Goal: Transaction & Acquisition: Purchase product/service

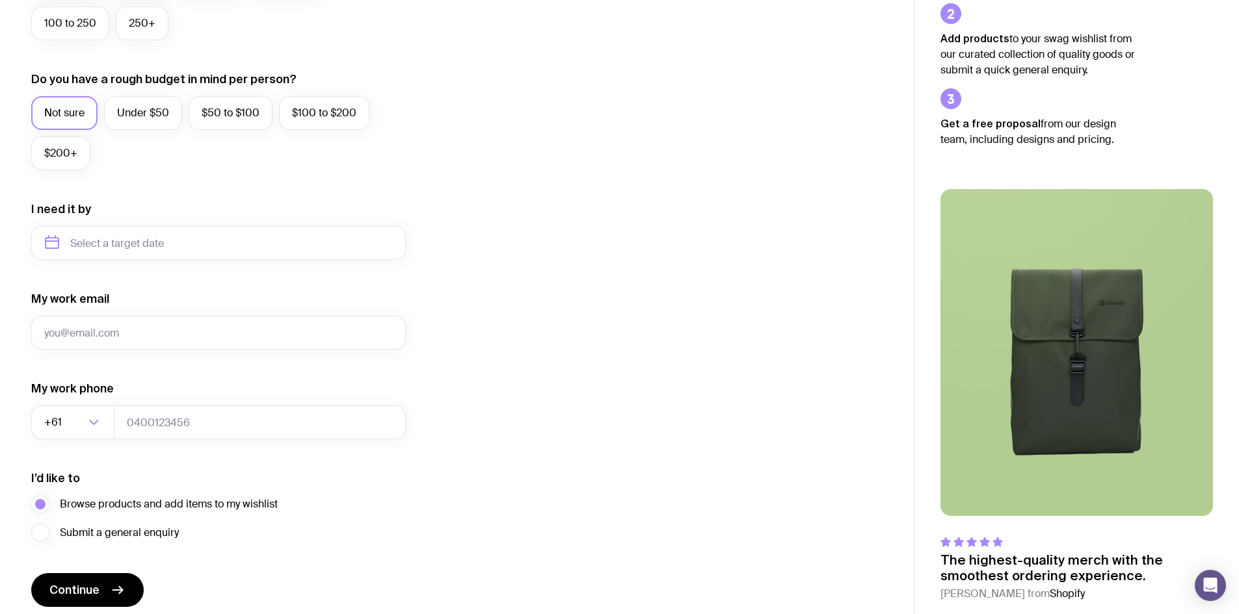
scroll to position [491, 0]
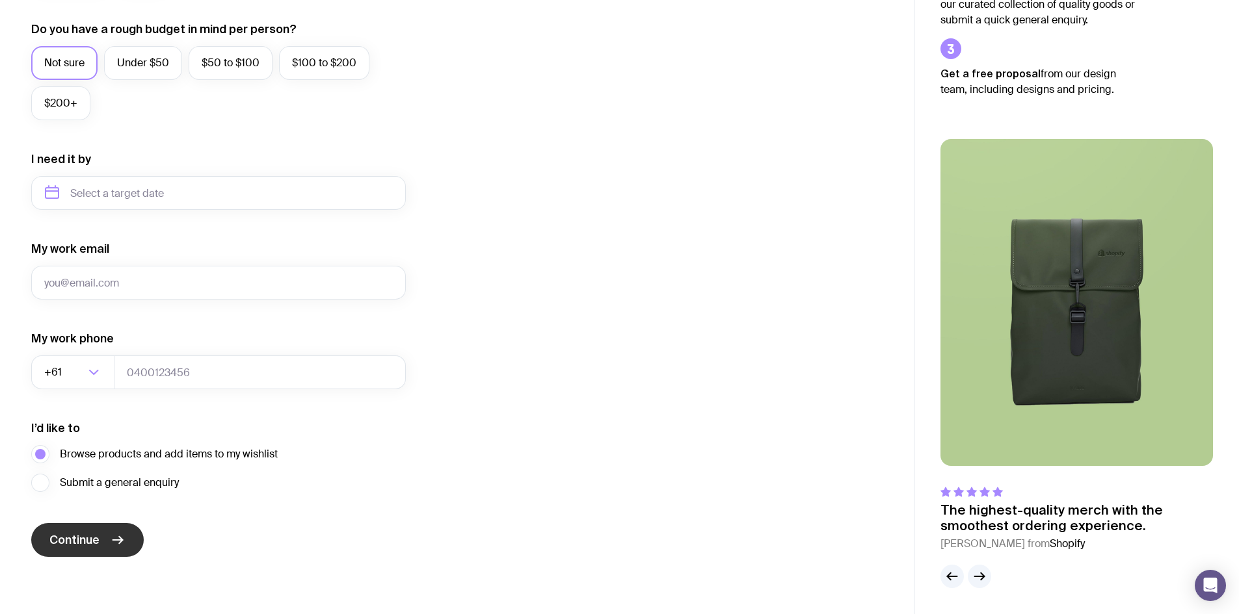
click at [58, 547] on span "Continue" at bounding box center [74, 540] width 50 height 16
click at [454, 253] on div "I want swag for Customers Team members An event Approximately how many people d…" at bounding box center [456, 132] width 851 height 849
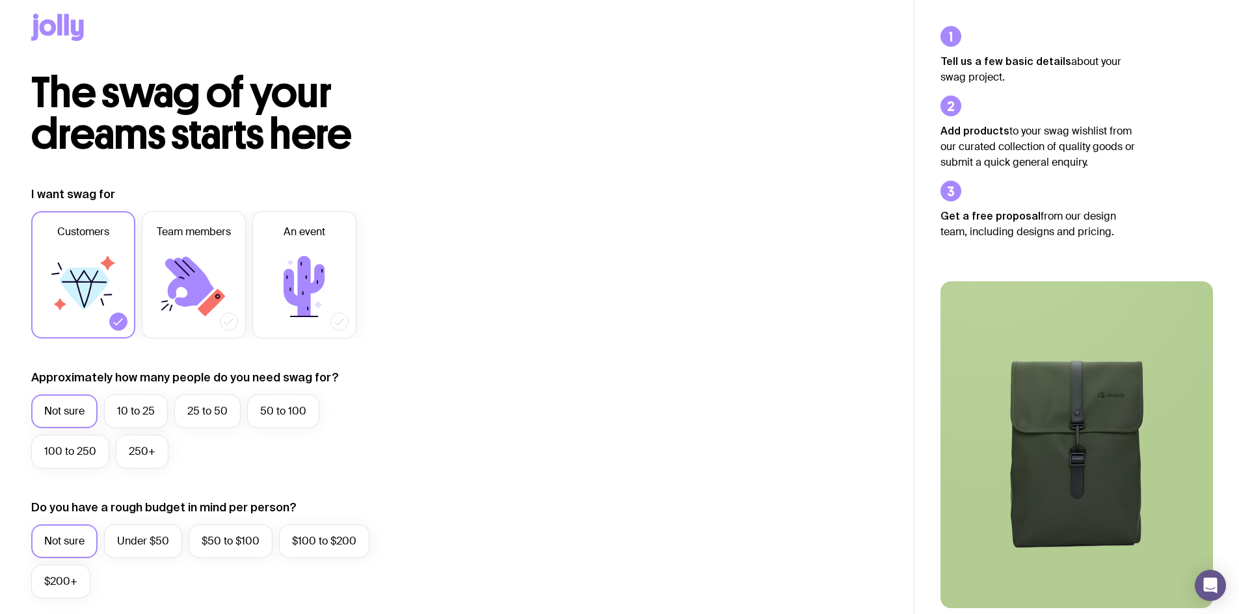
scroll to position [0, 0]
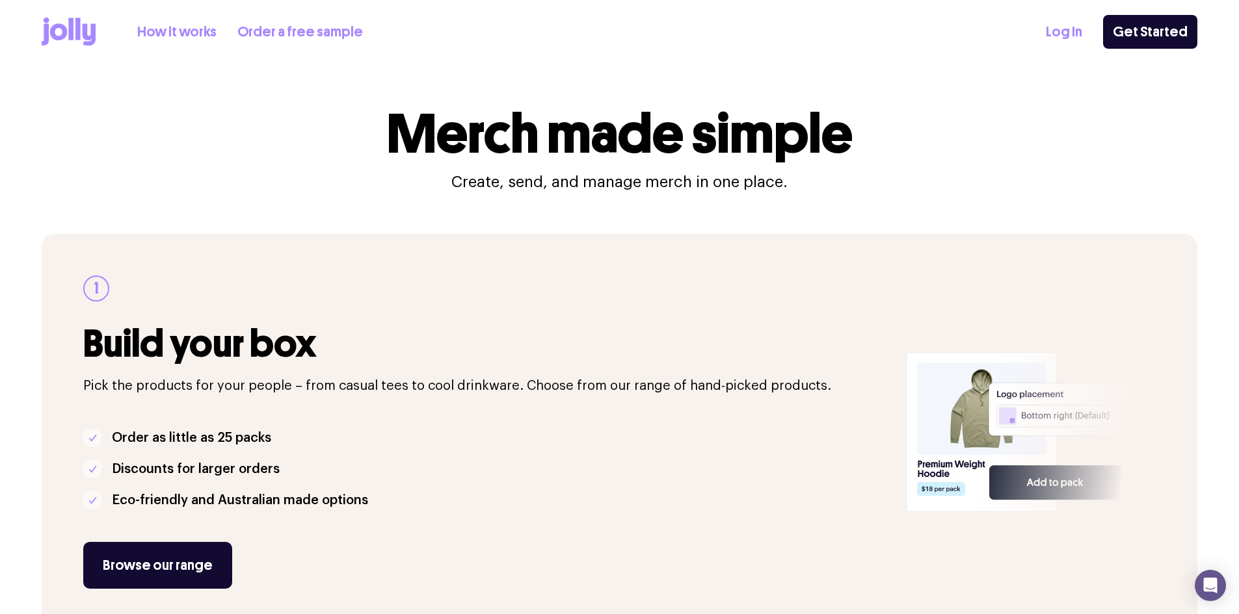
click at [204, 33] on link "How it works" at bounding box center [176, 31] width 79 height 21
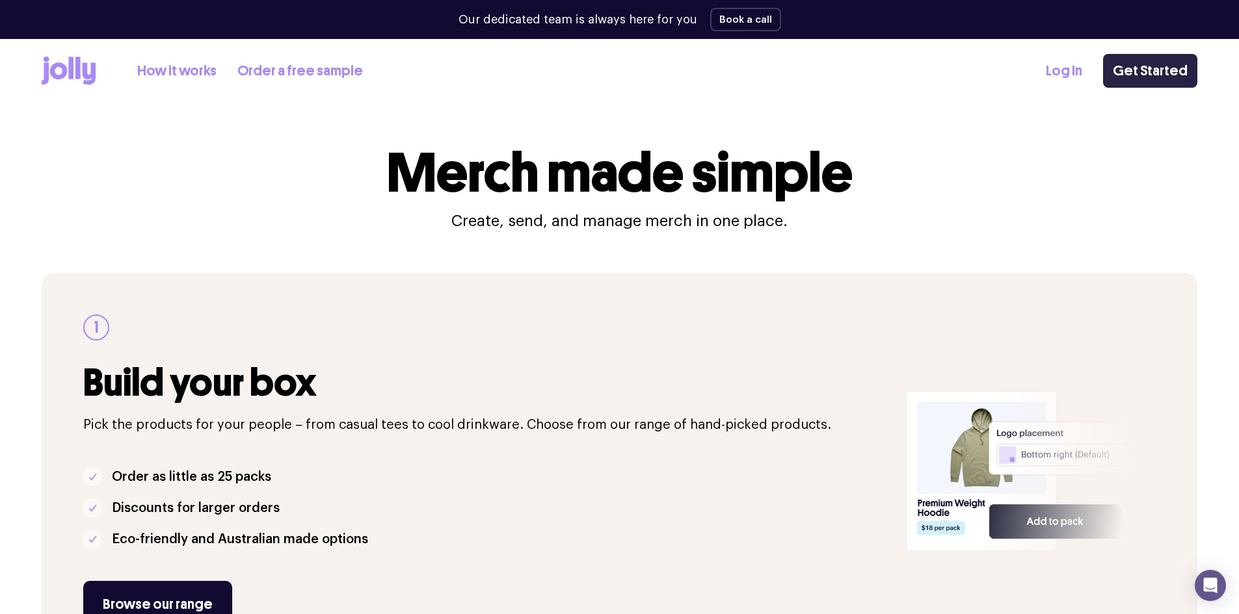
click at [1187, 57] on link "Get Started" at bounding box center [1150, 71] width 94 height 34
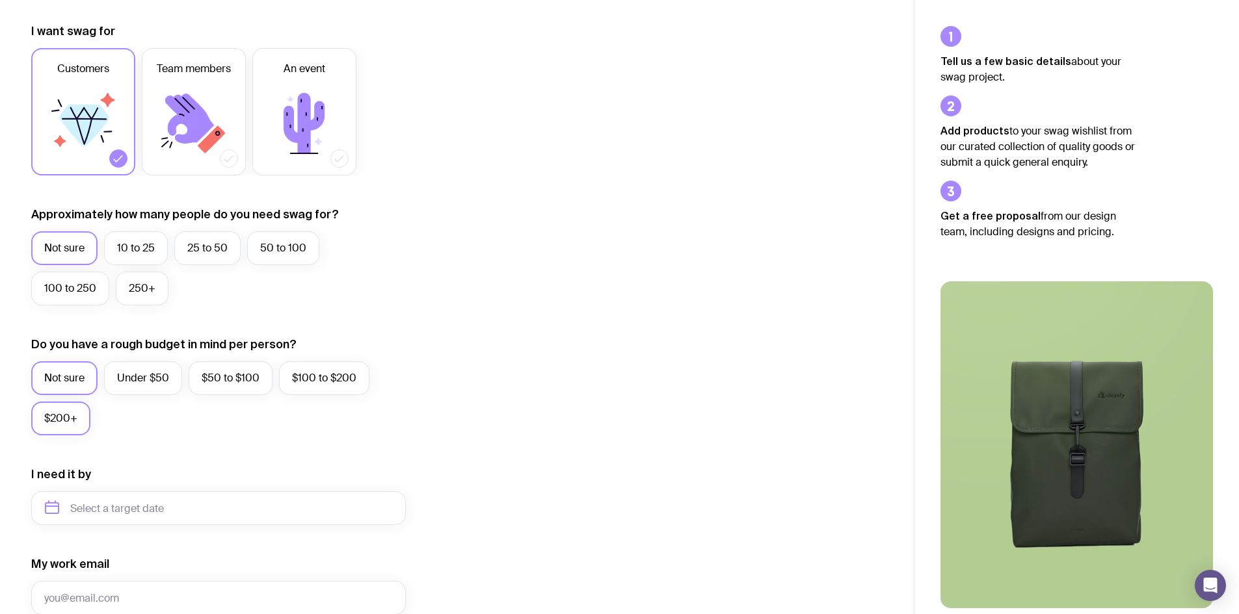
scroll to position [260, 0]
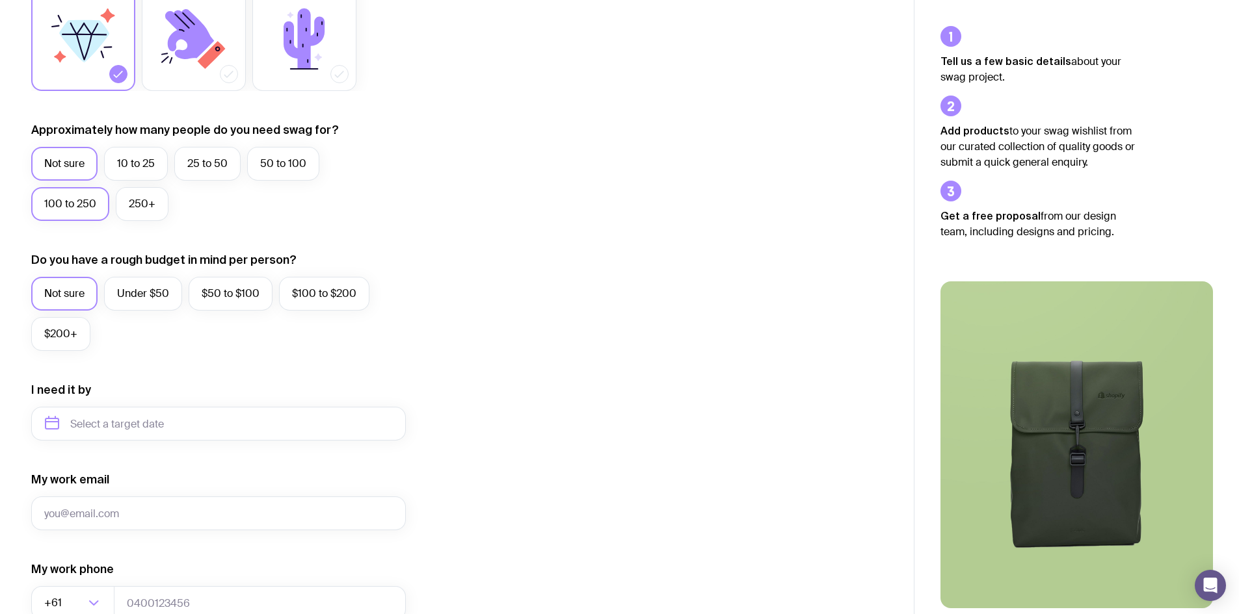
click at [55, 211] on label "100 to 250" at bounding box center [70, 204] width 78 height 34
click at [0, 0] on input "100 to 250" at bounding box center [0, 0] width 0 height 0
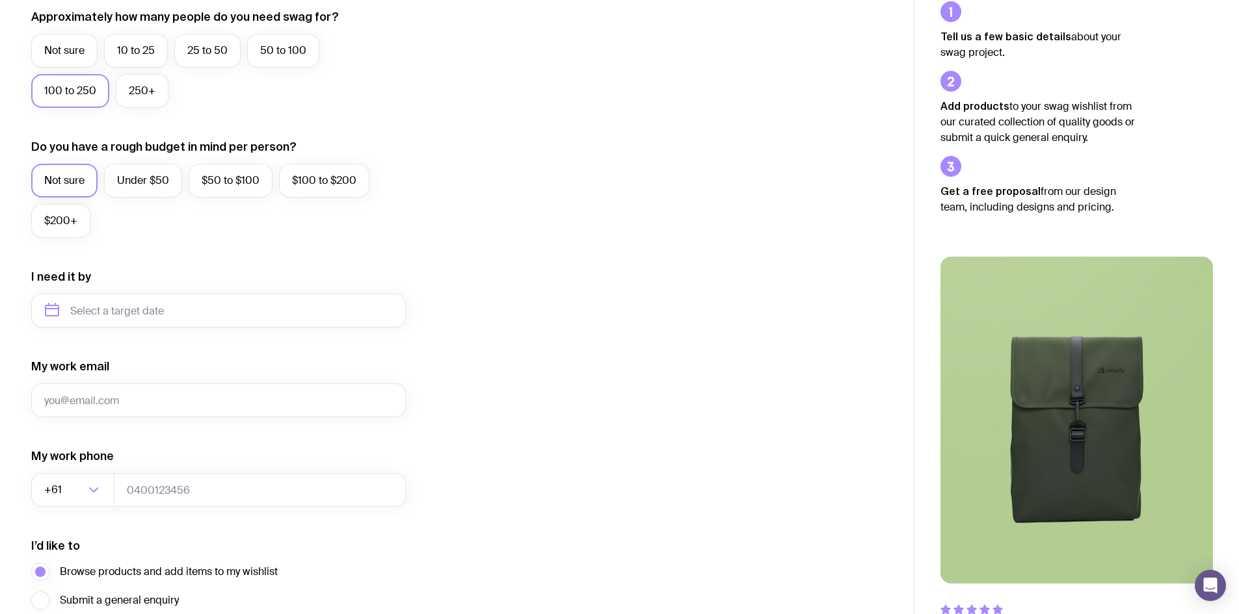
scroll to position [455, 0]
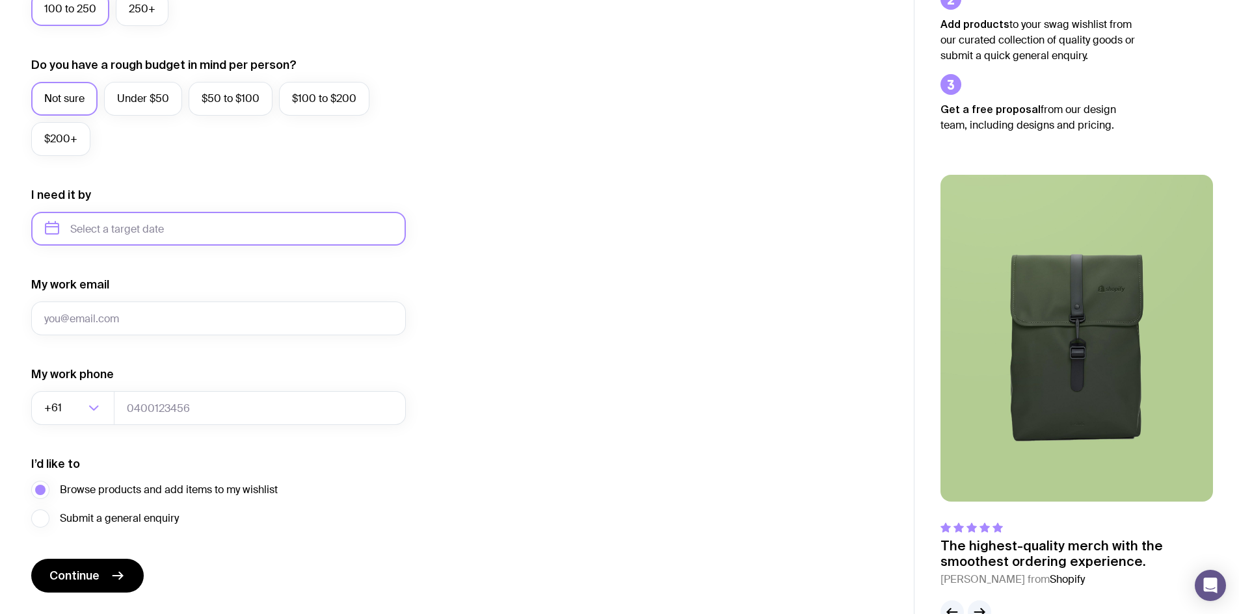
click at [173, 231] on input "text" at bounding box center [218, 229] width 374 height 34
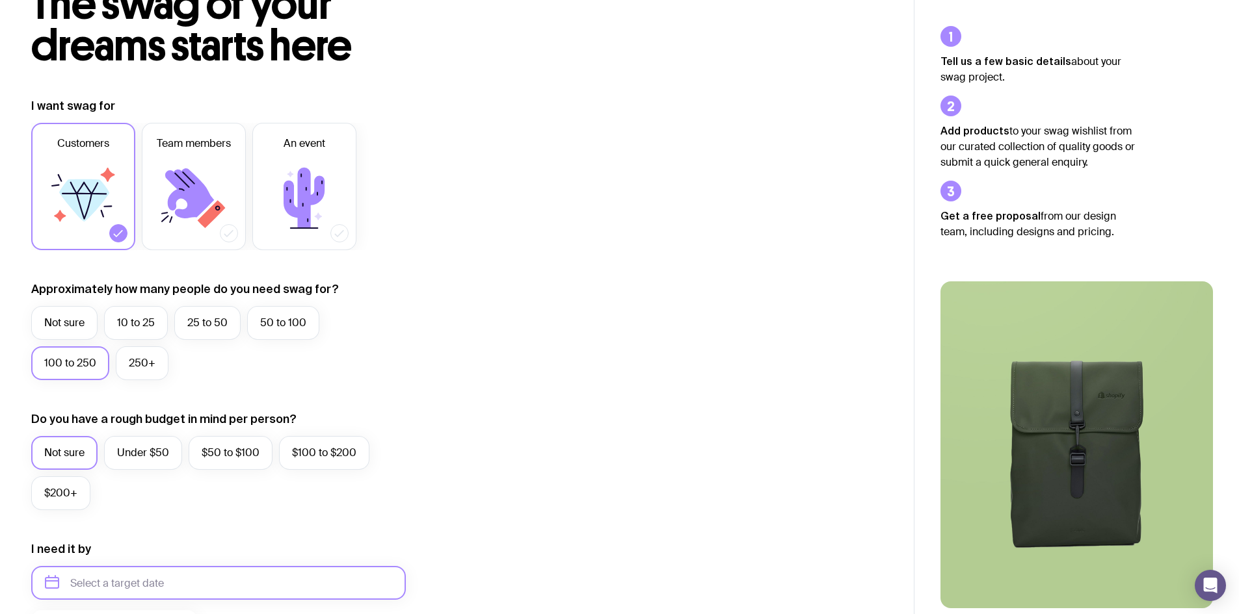
scroll to position [0, 0]
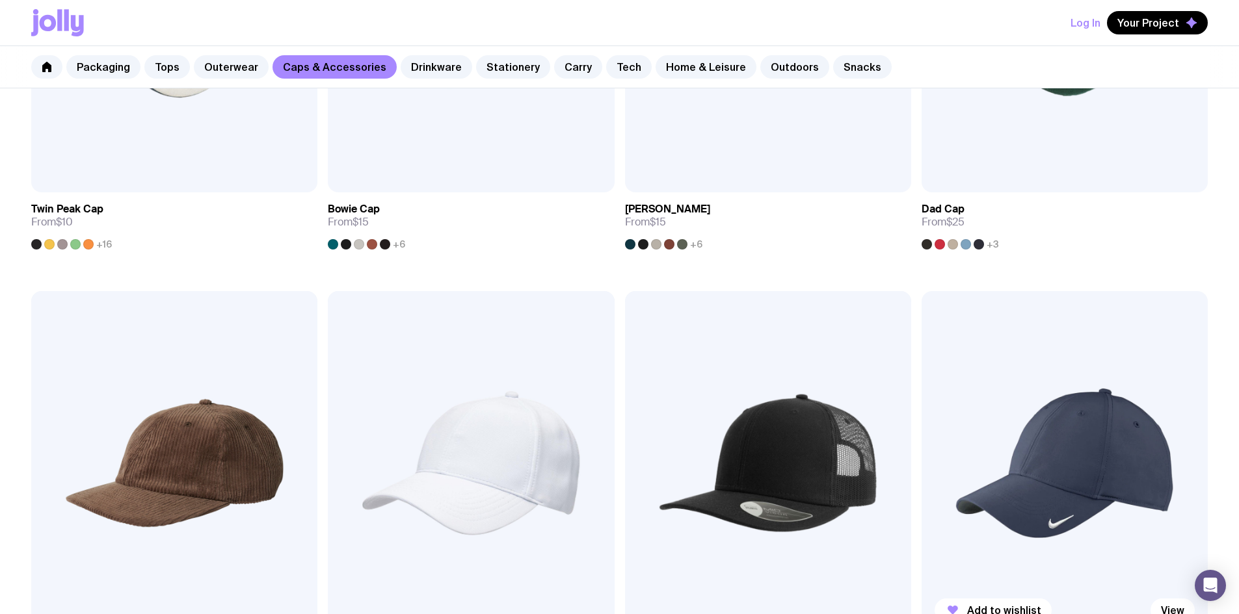
scroll to position [520, 0]
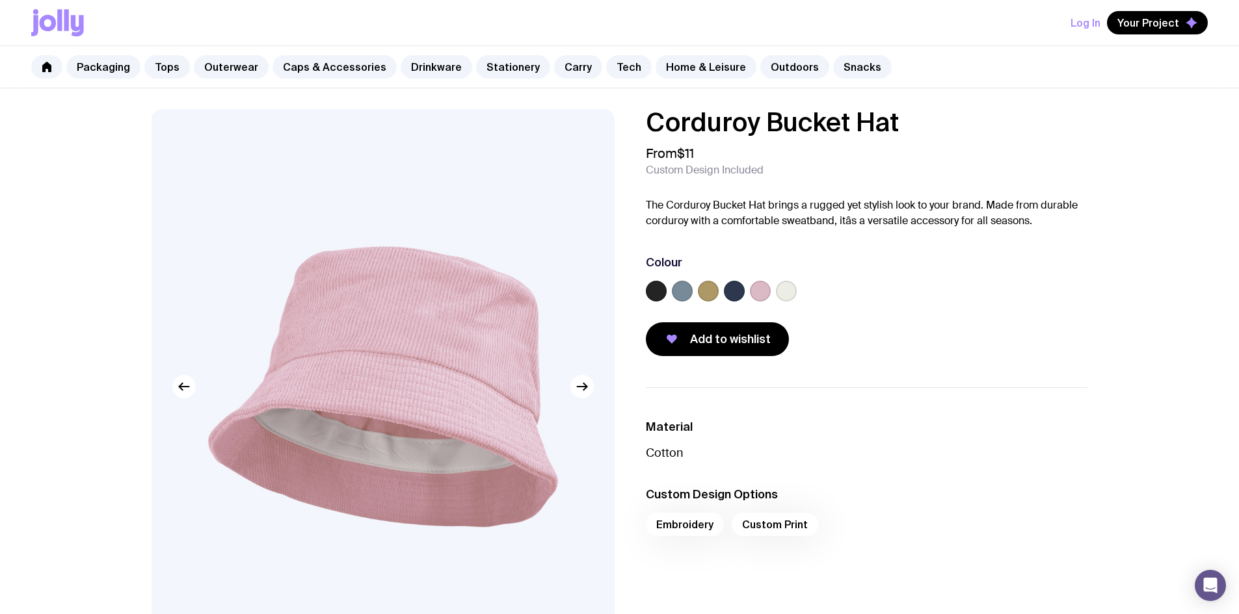
click at [730, 289] on label at bounding box center [734, 291] width 21 height 21
click at [0, 0] on input "radio" at bounding box center [0, 0] width 0 height 0
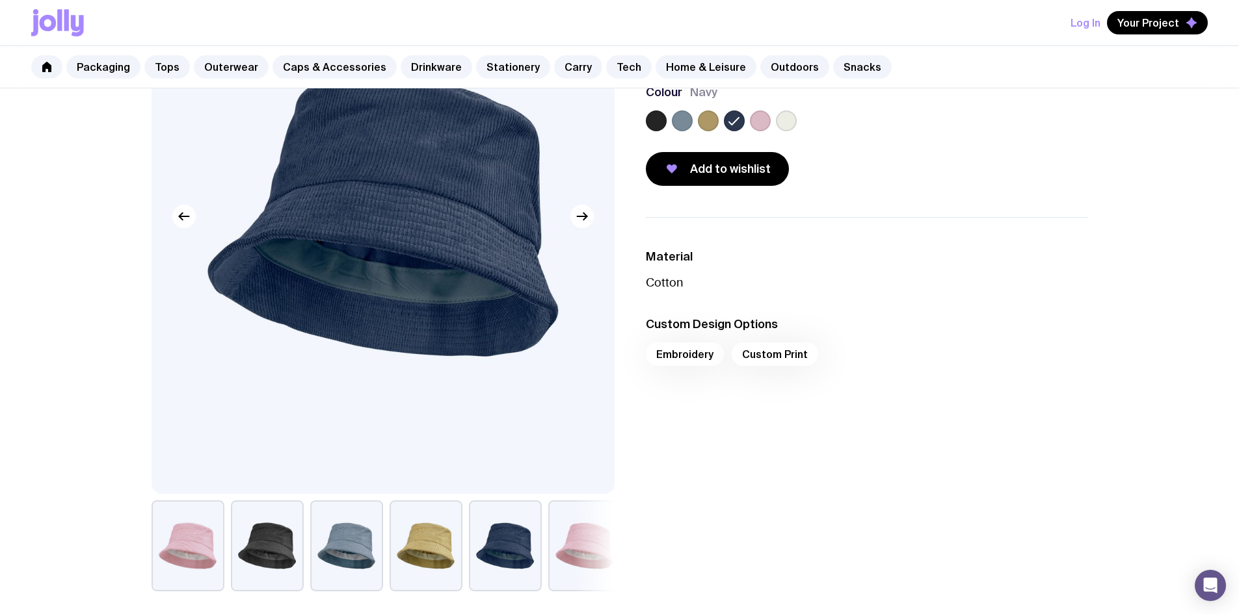
scroll to position [130, 0]
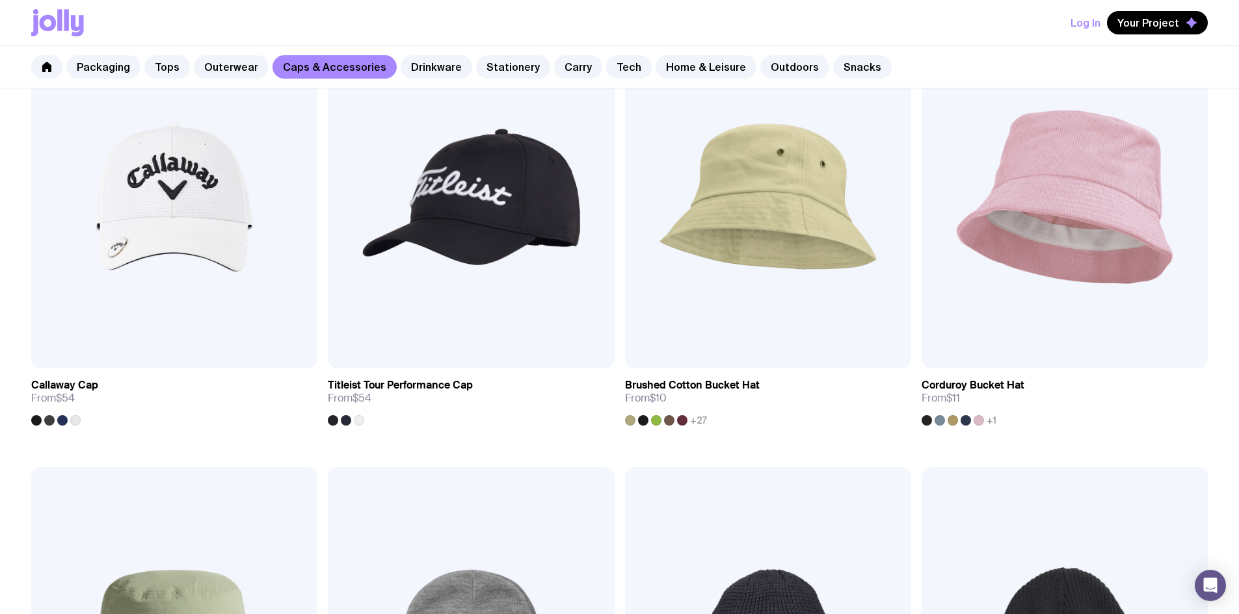
scroll to position [873, 0]
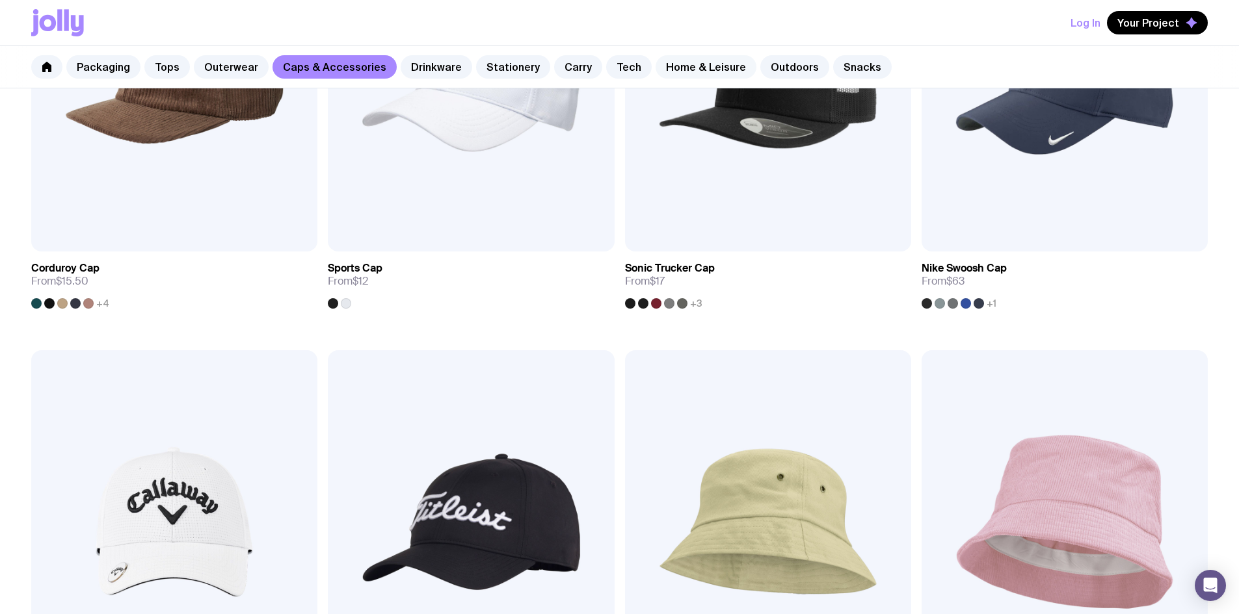
click at [688, 64] on link "Home & Leisure" at bounding box center [705, 66] width 101 height 23
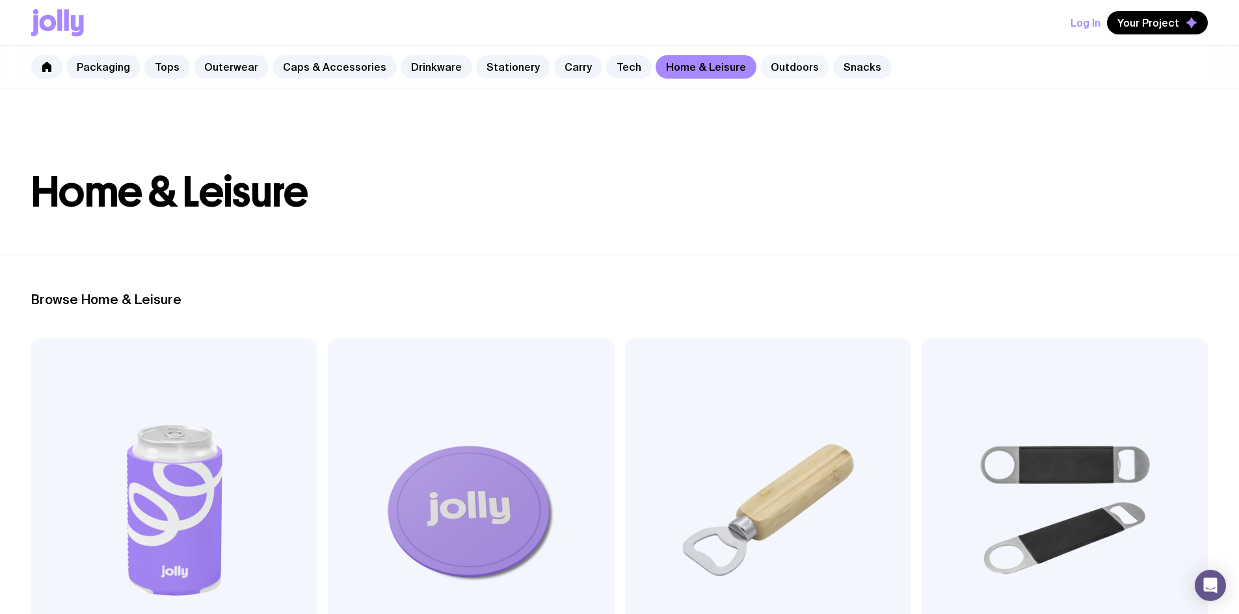
click at [763, 69] on link "Outdoors" at bounding box center [794, 66] width 69 height 23
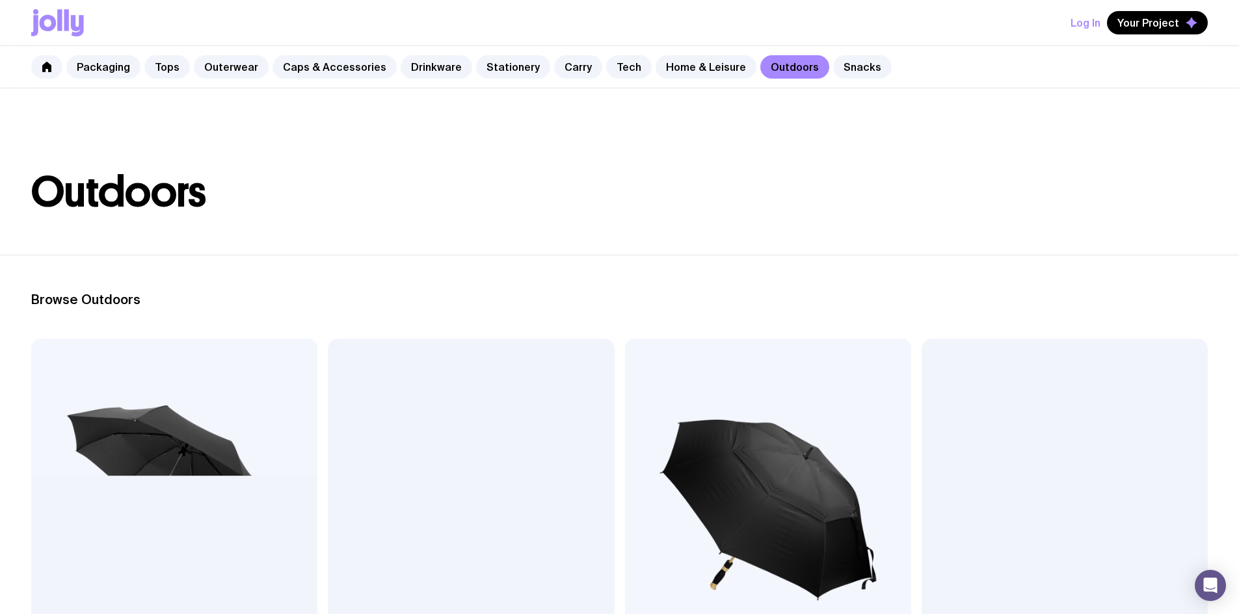
scroll to position [65, 0]
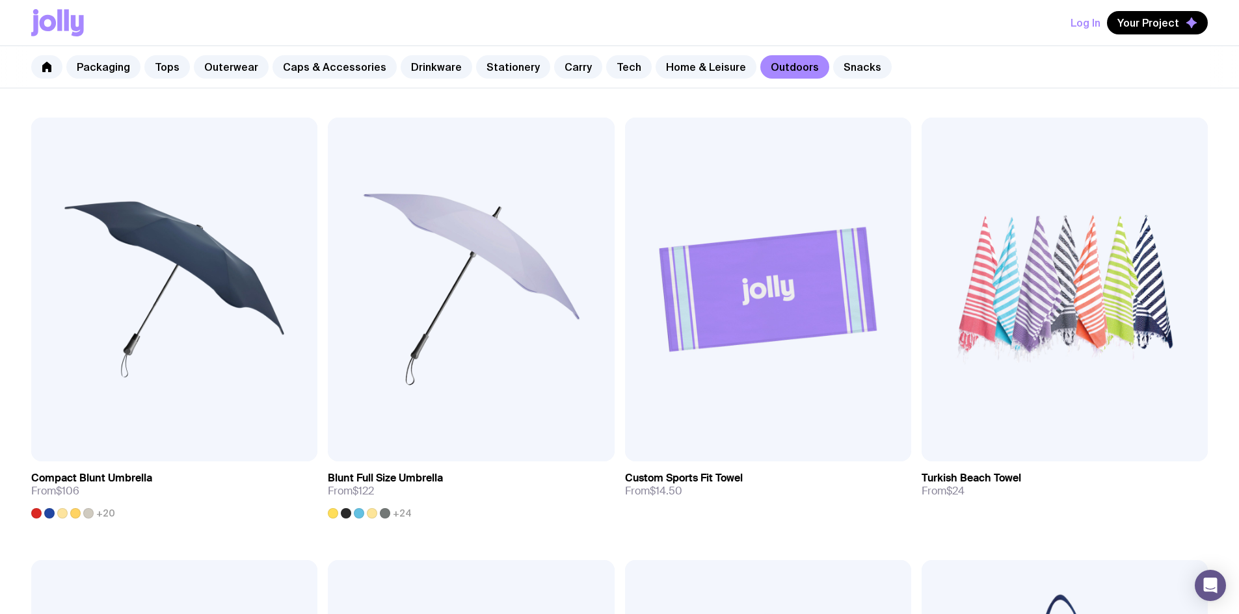
scroll to position [780, 0]
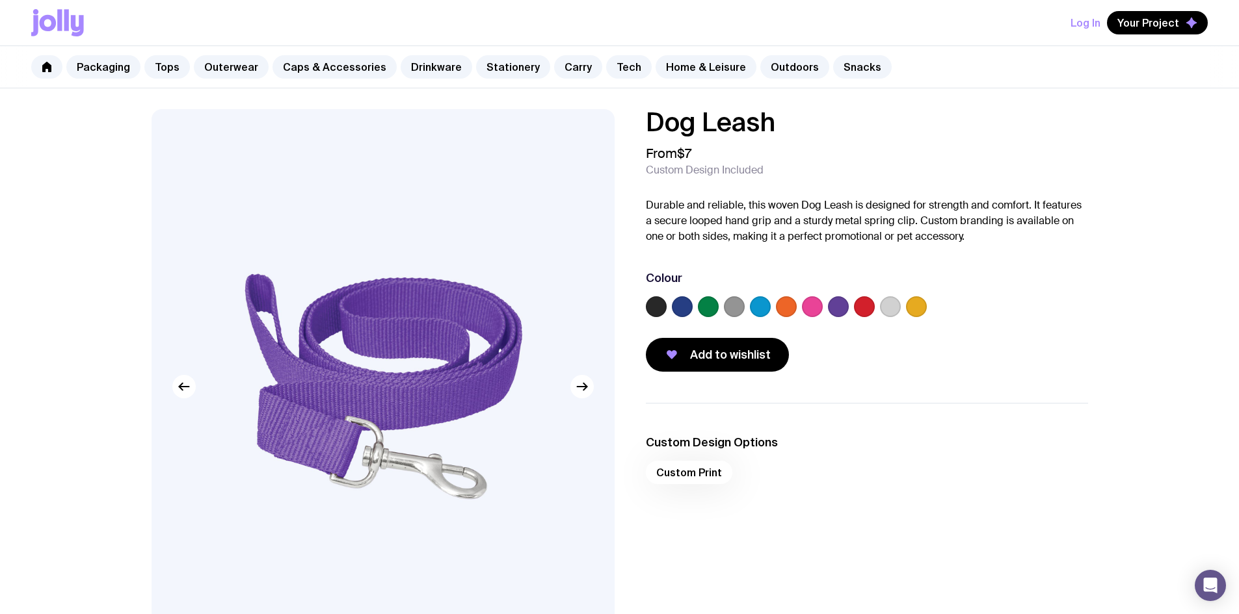
click at [811, 296] on label at bounding box center [812, 306] width 21 height 21
click at [0, 0] on input "radio" at bounding box center [0, 0] width 0 height 0
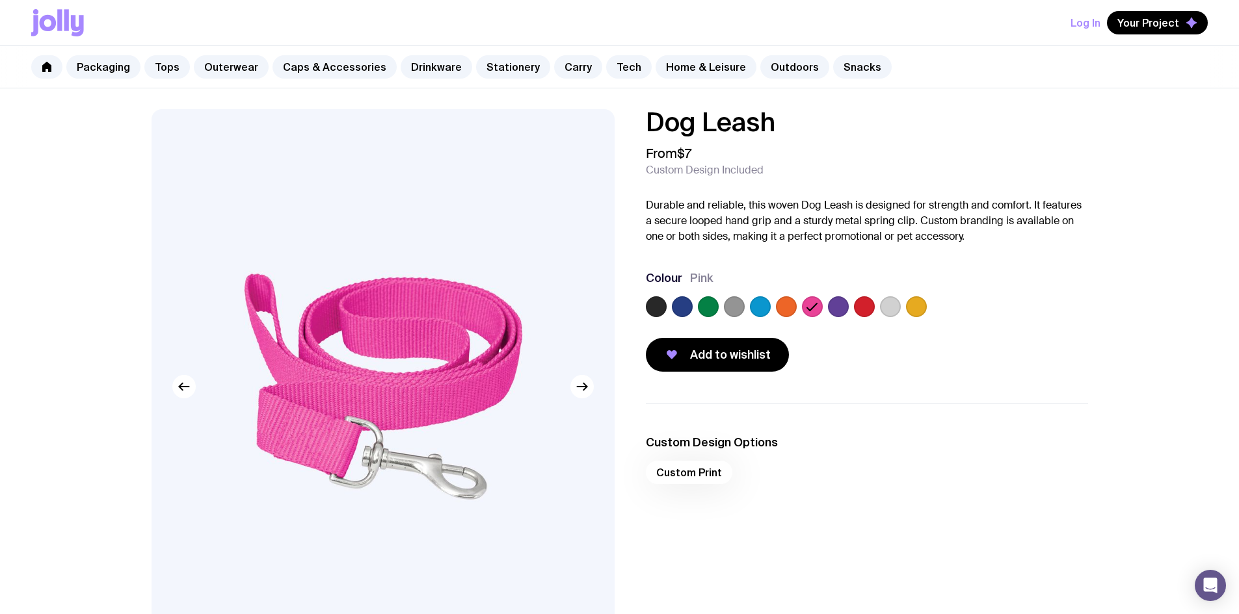
drag, startPoint x: 876, startPoint y: 311, endPoint x: 869, endPoint y: 311, distance: 7.2
click at [876, 311] on div at bounding box center [867, 309] width 442 height 26
click at [682, 306] on label at bounding box center [682, 306] width 21 height 21
click at [0, 0] on input "radio" at bounding box center [0, 0] width 0 height 0
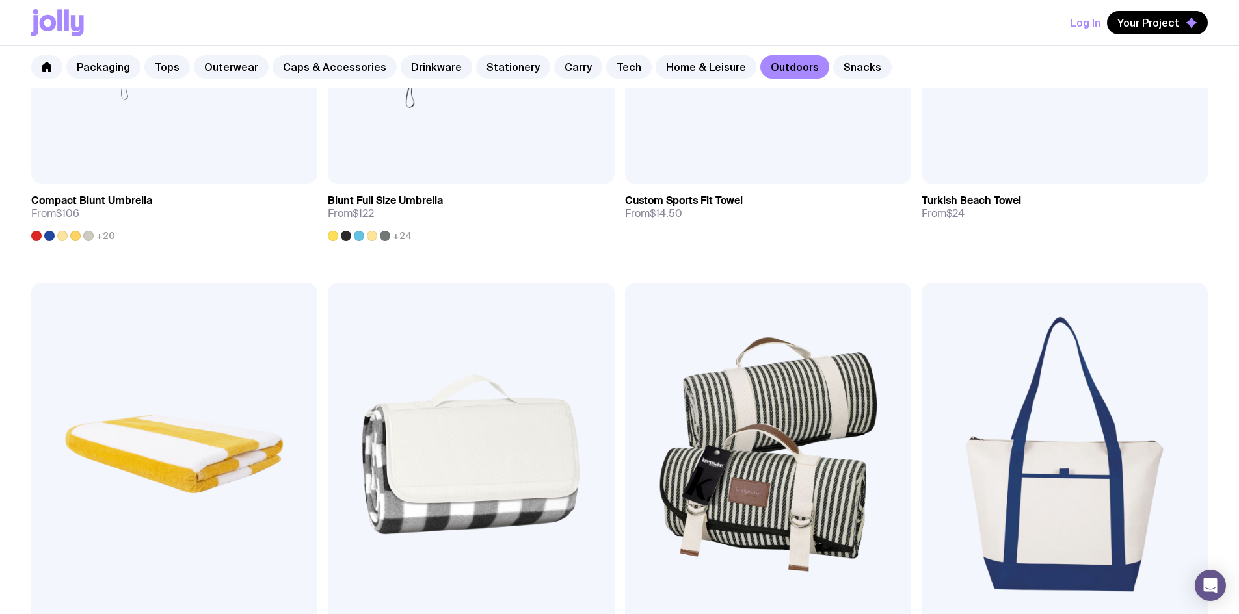
scroll to position [910, 0]
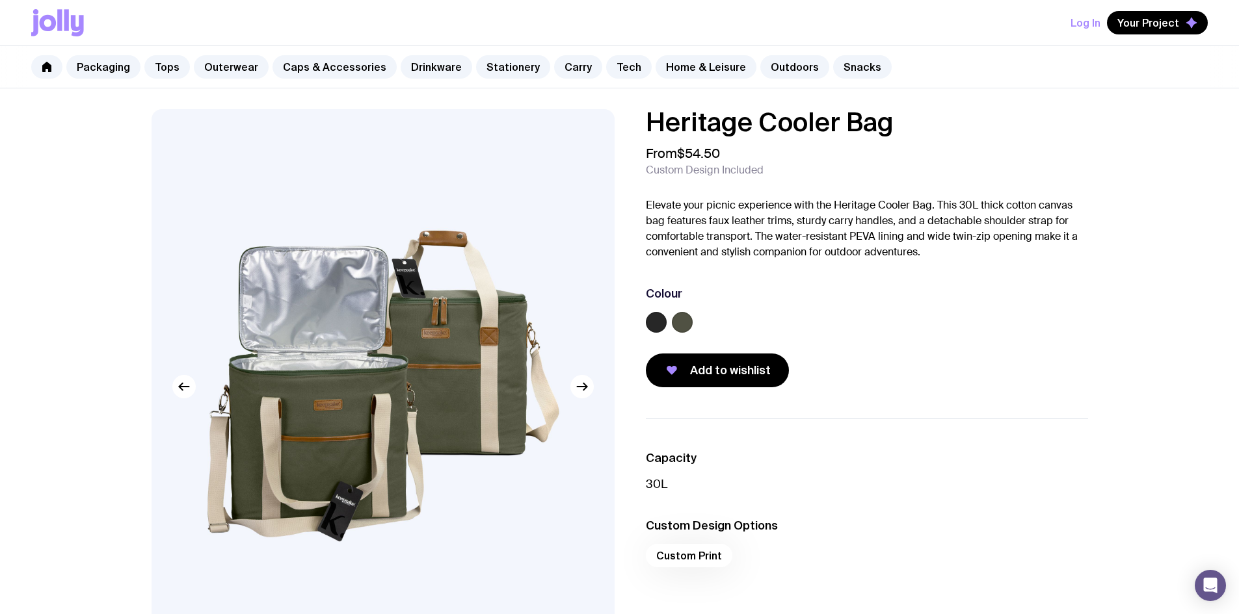
click at [653, 320] on label at bounding box center [656, 322] width 21 height 21
click at [0, 0] on input "radio" at bounding box center [0, 0] width 0 height 0
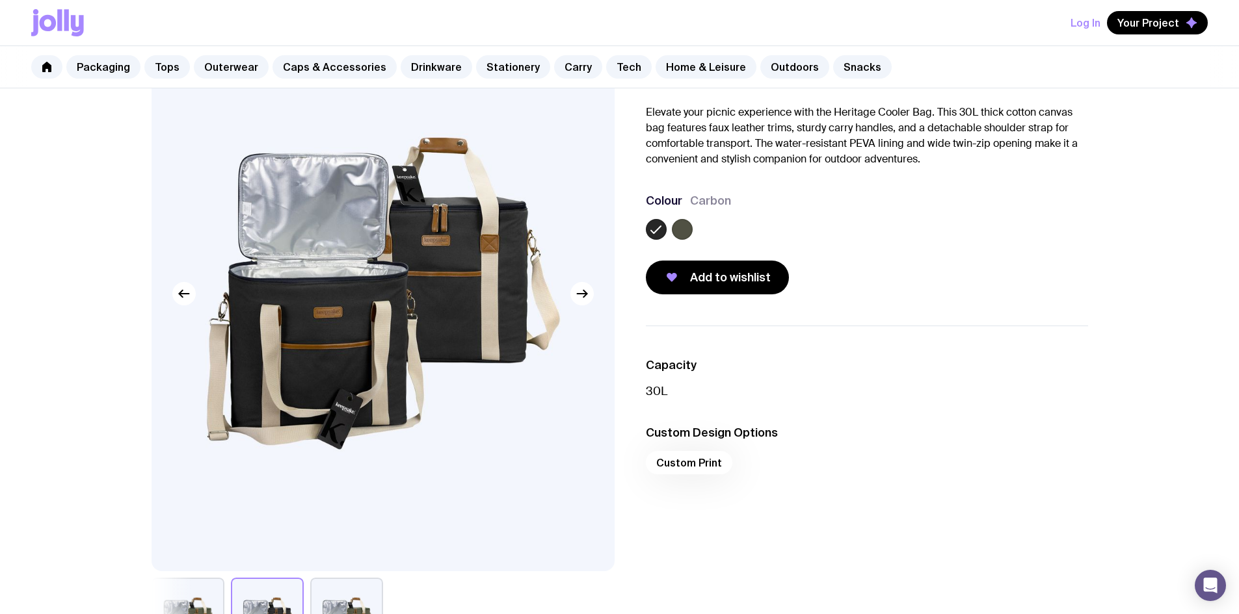
scroll to position [260, 0]
